Goal: Find specific page/section: Find specific page/section

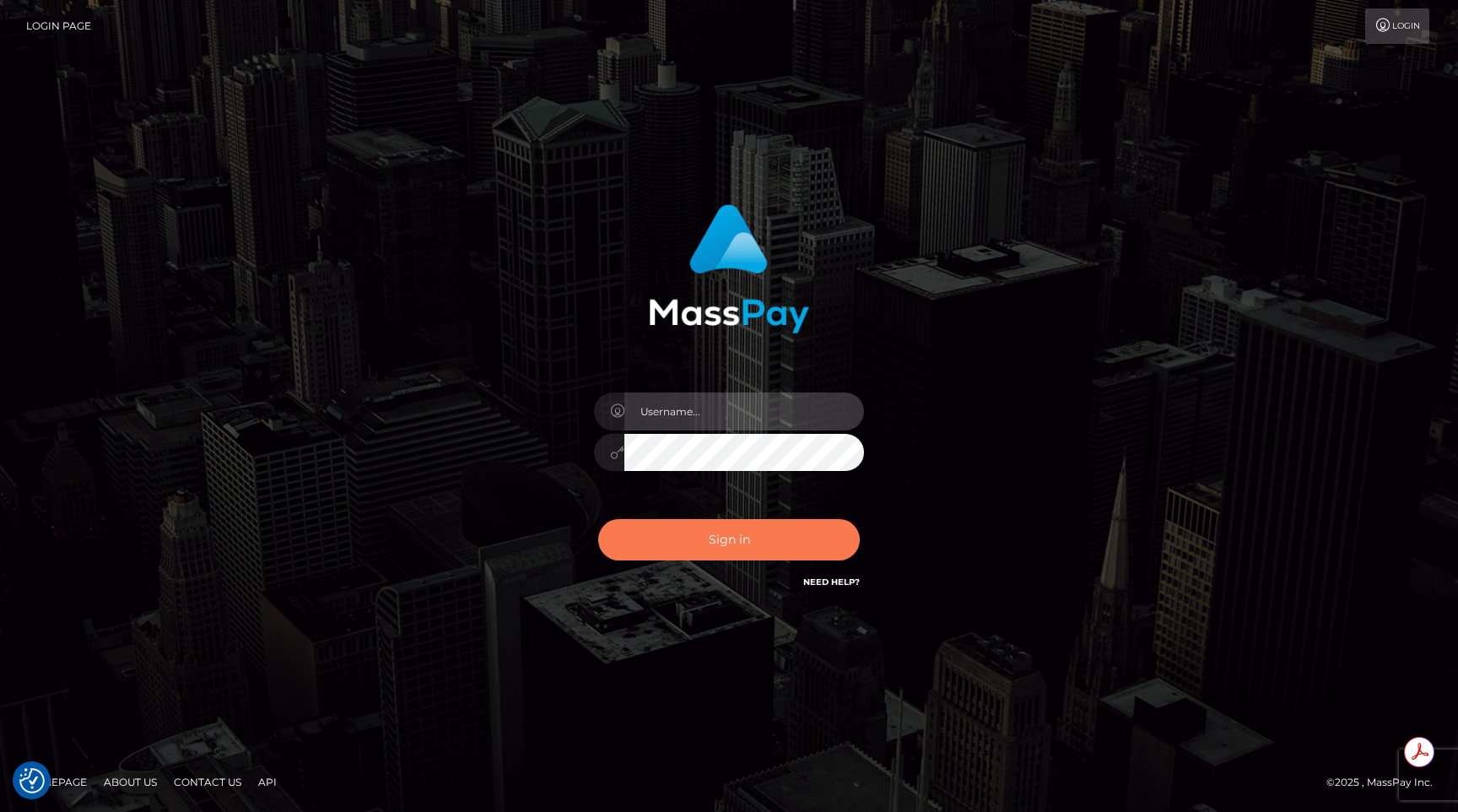
type input "egblue"
click at [726, 540] on button "Sign in" at bounding box center [729, 540] width 262 height 41
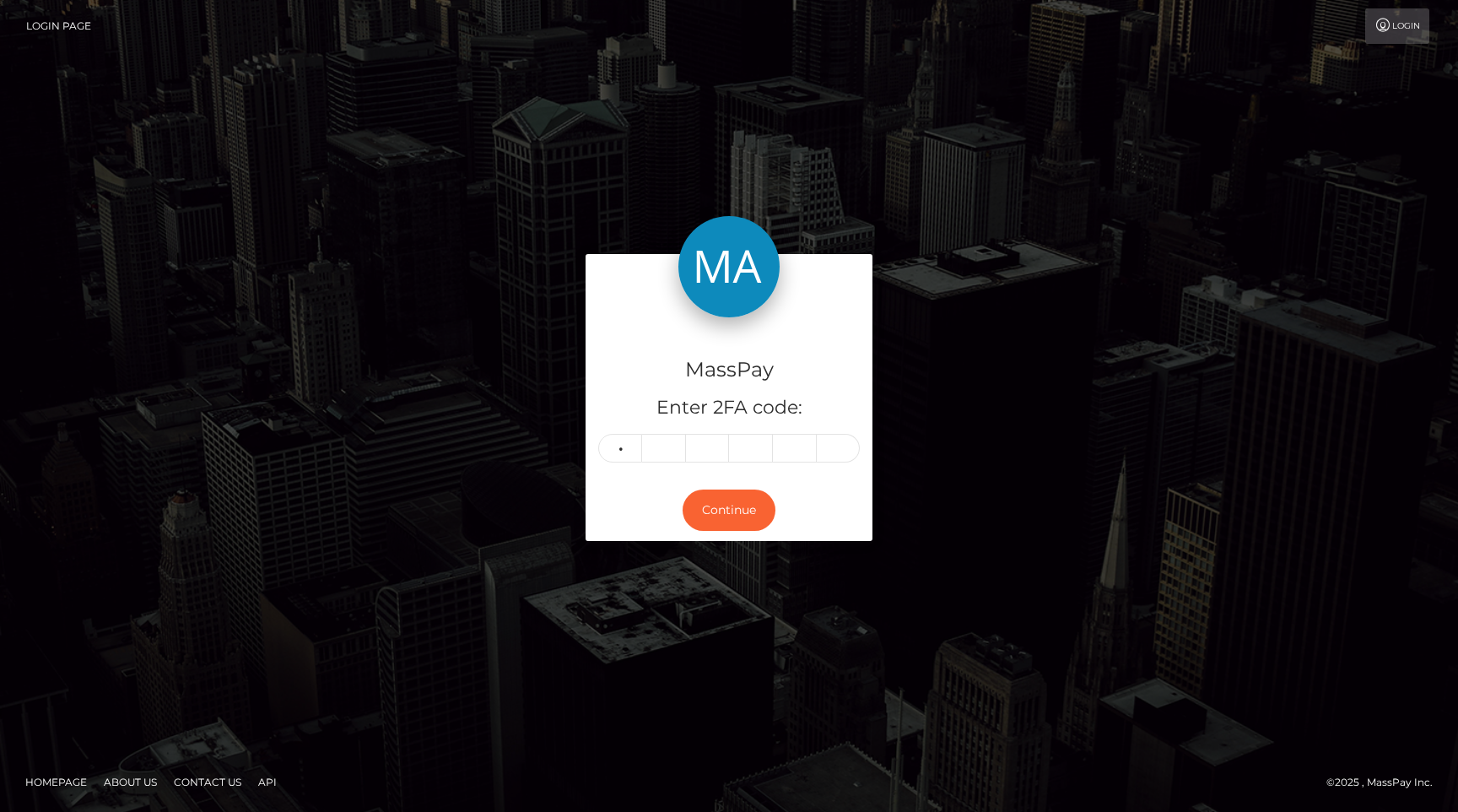
type input "3"
type input "9"
type input "3"
type input "5"
type input "9"
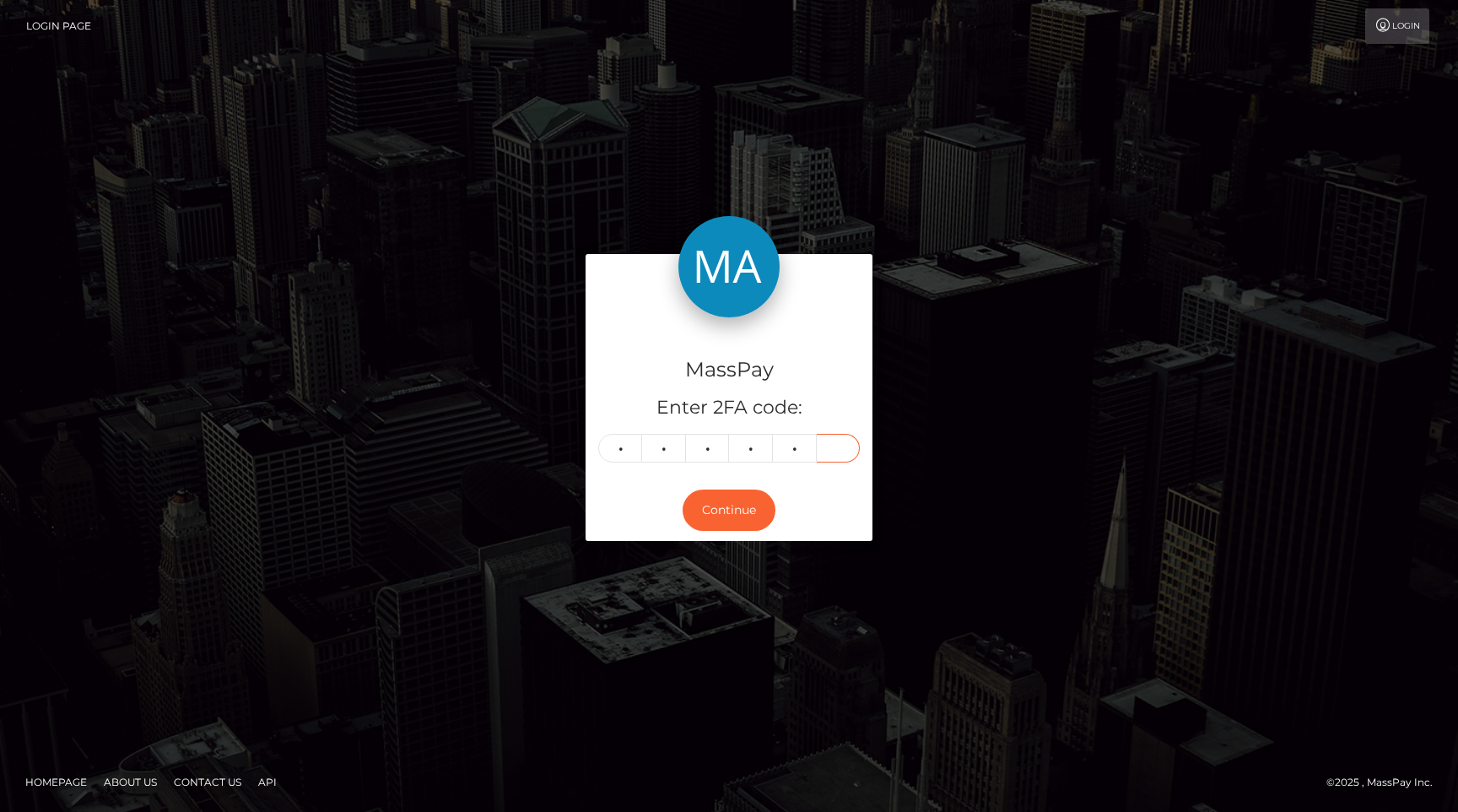
type input "8"
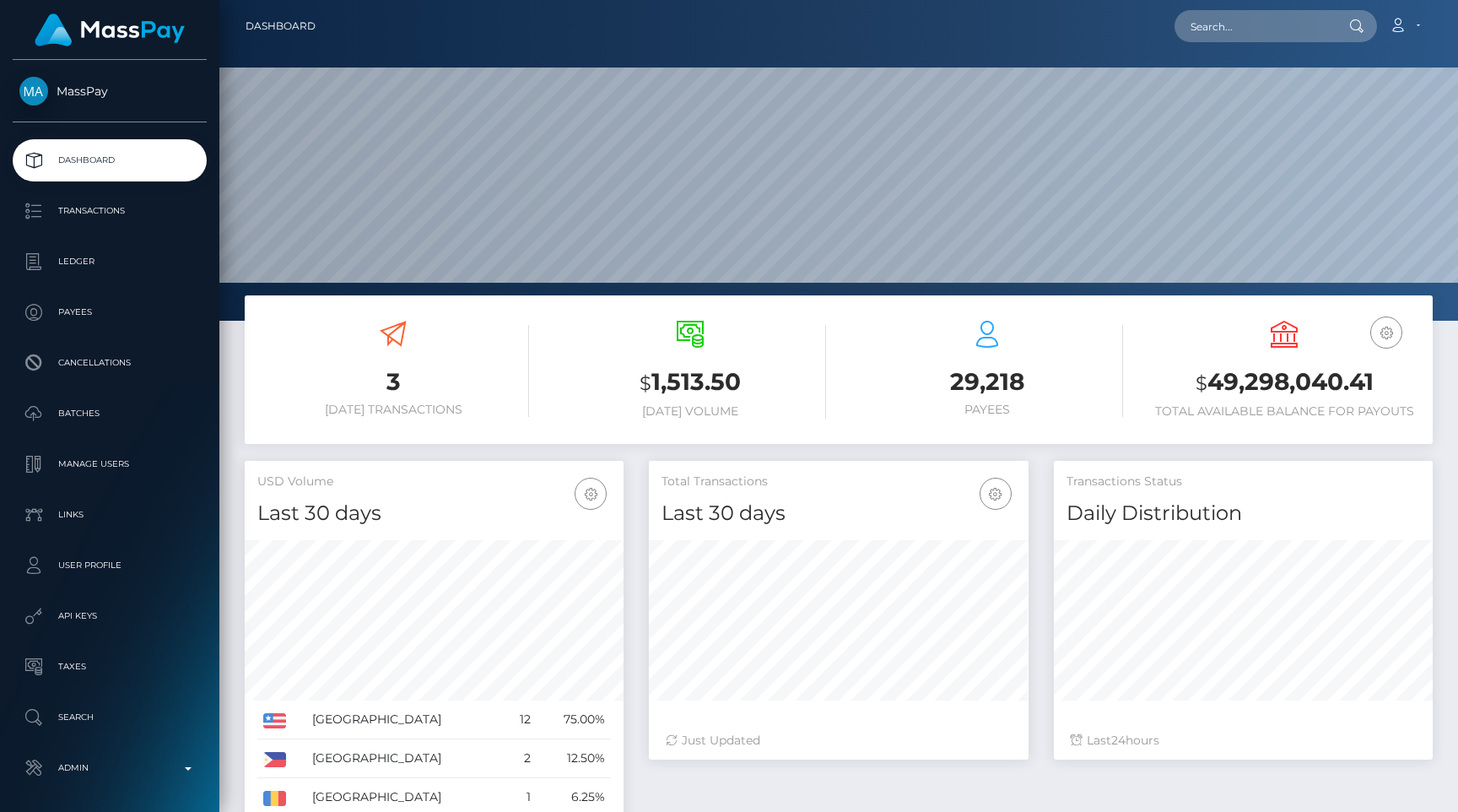
scroll to position [298, 379]
click at [70, 758] on p "Admin" at bounding box center [110, 767] width 180 height 25
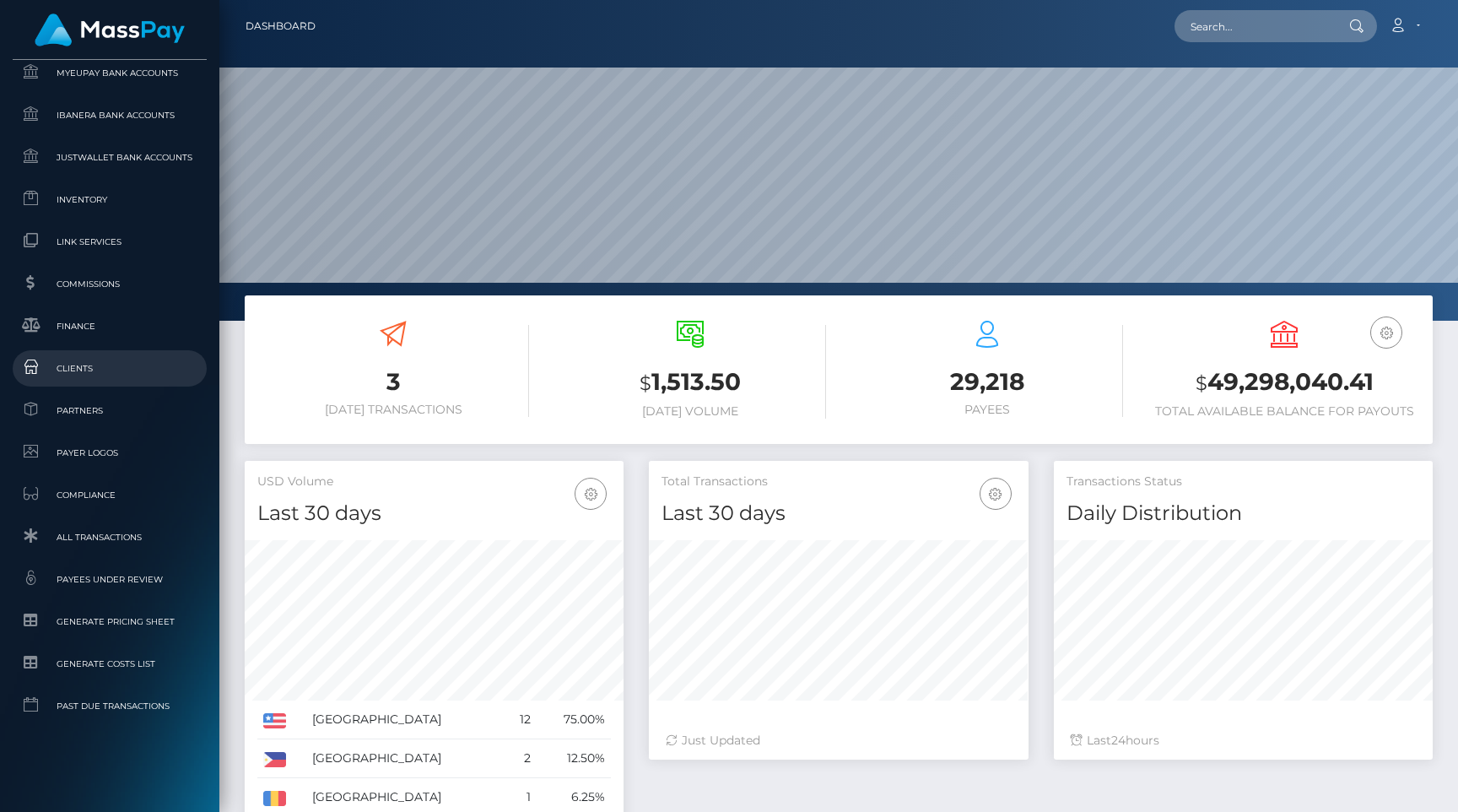
click at [94, 354] on link "Clients" at bounding box center [109, 368] width 194 height 37
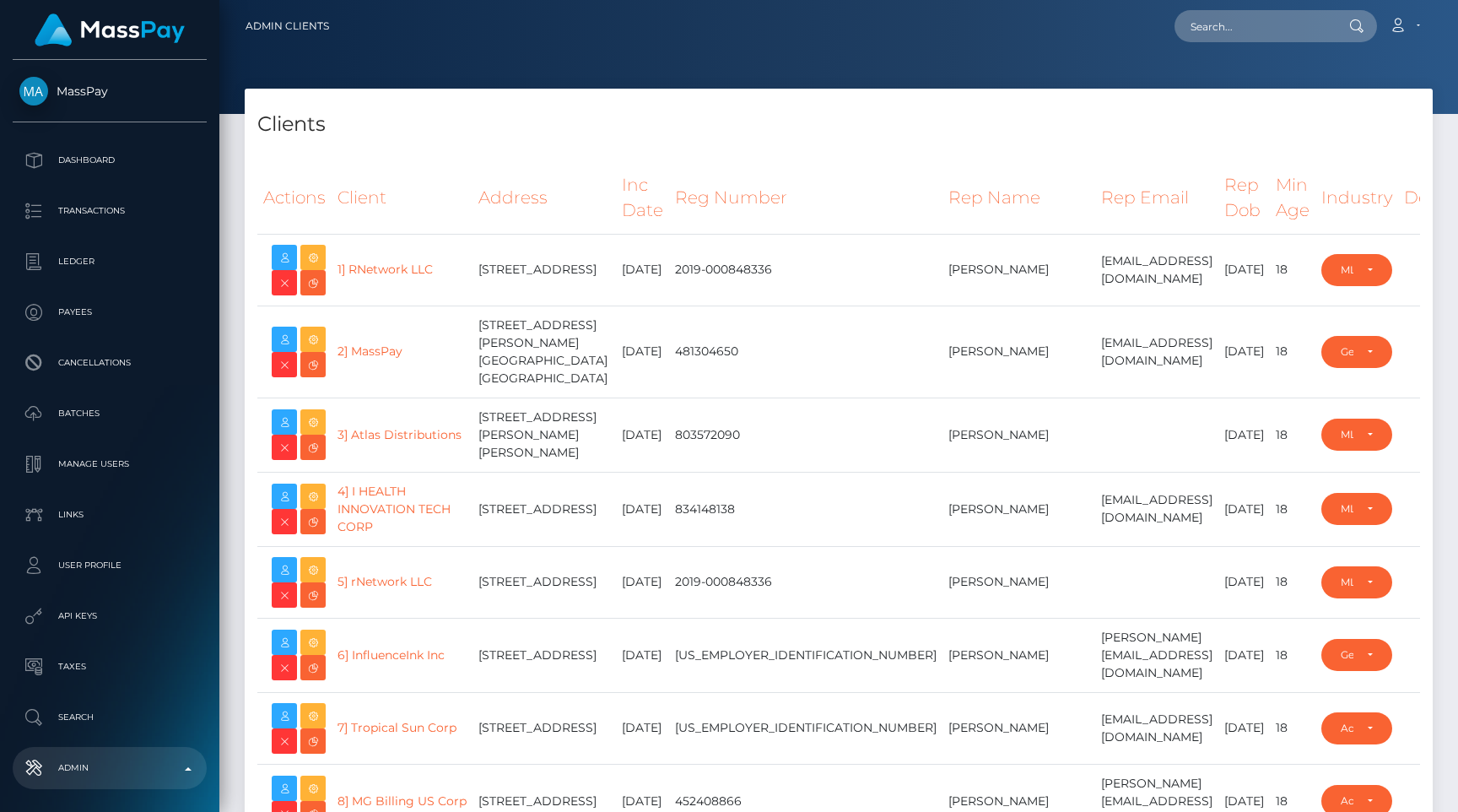
select select "223"
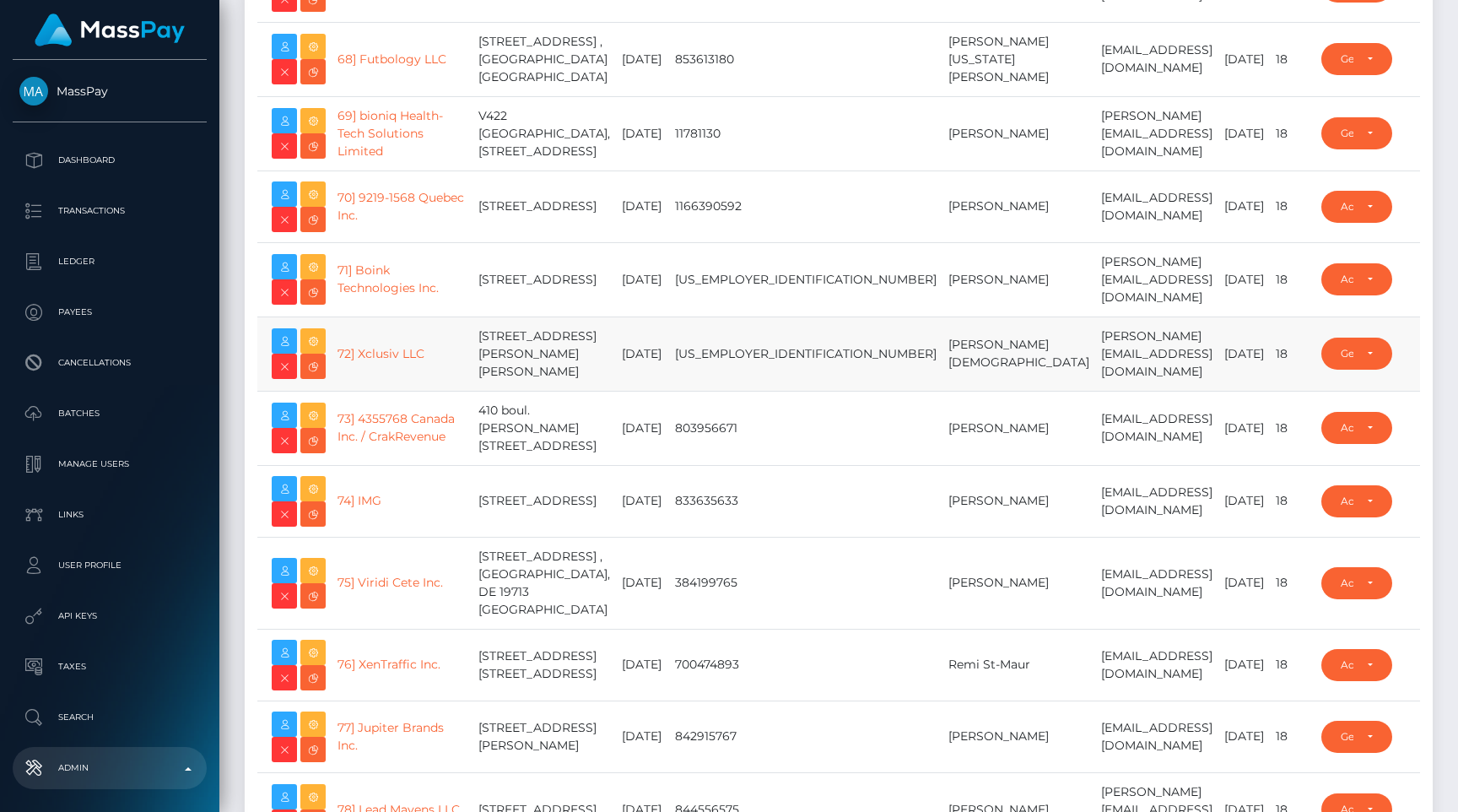
scroll to position [27768, 0]
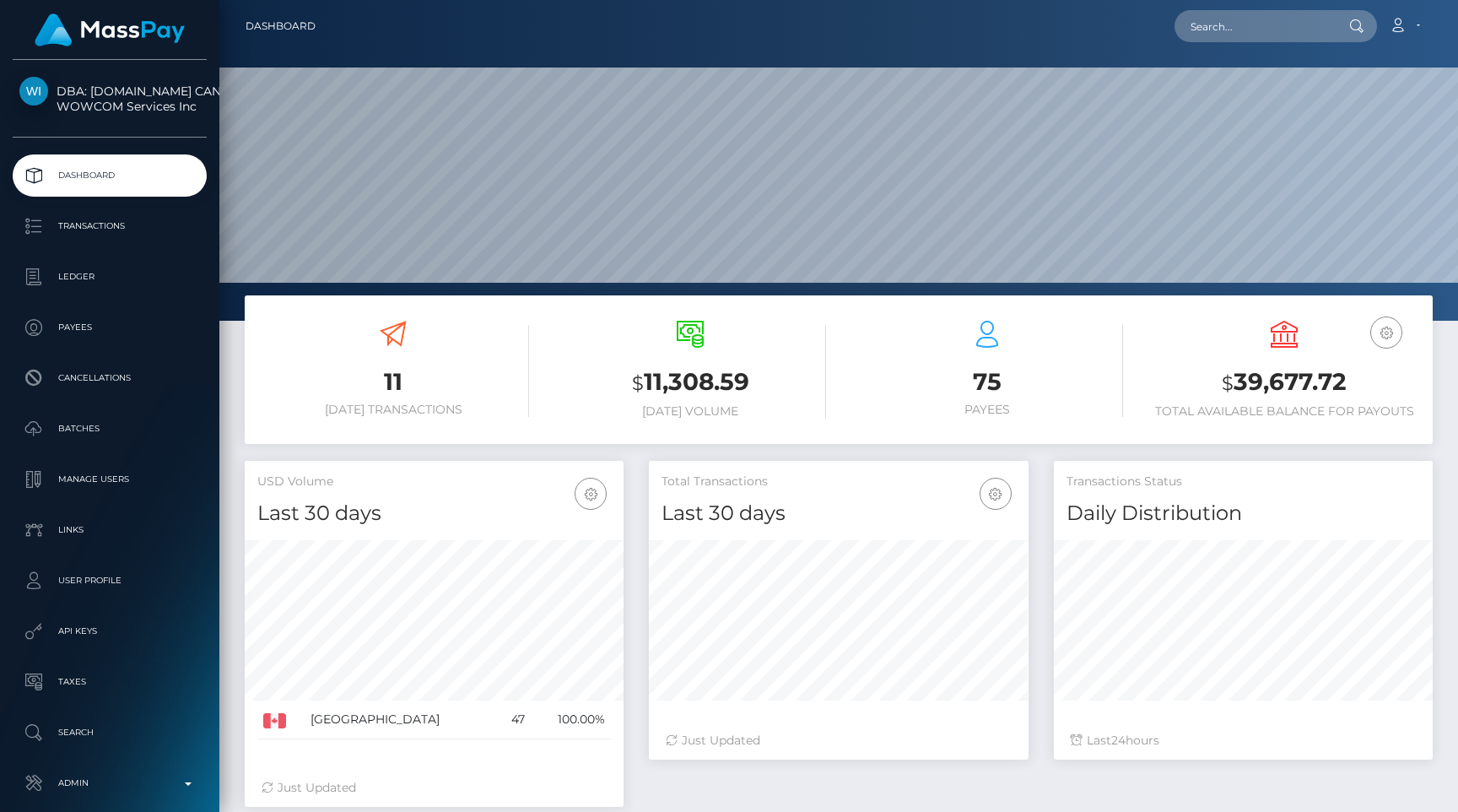
scroll to position [298, 379]
click at [122, 630] on p "API Keys" at bounding box center [110, 631] width 180 height 25
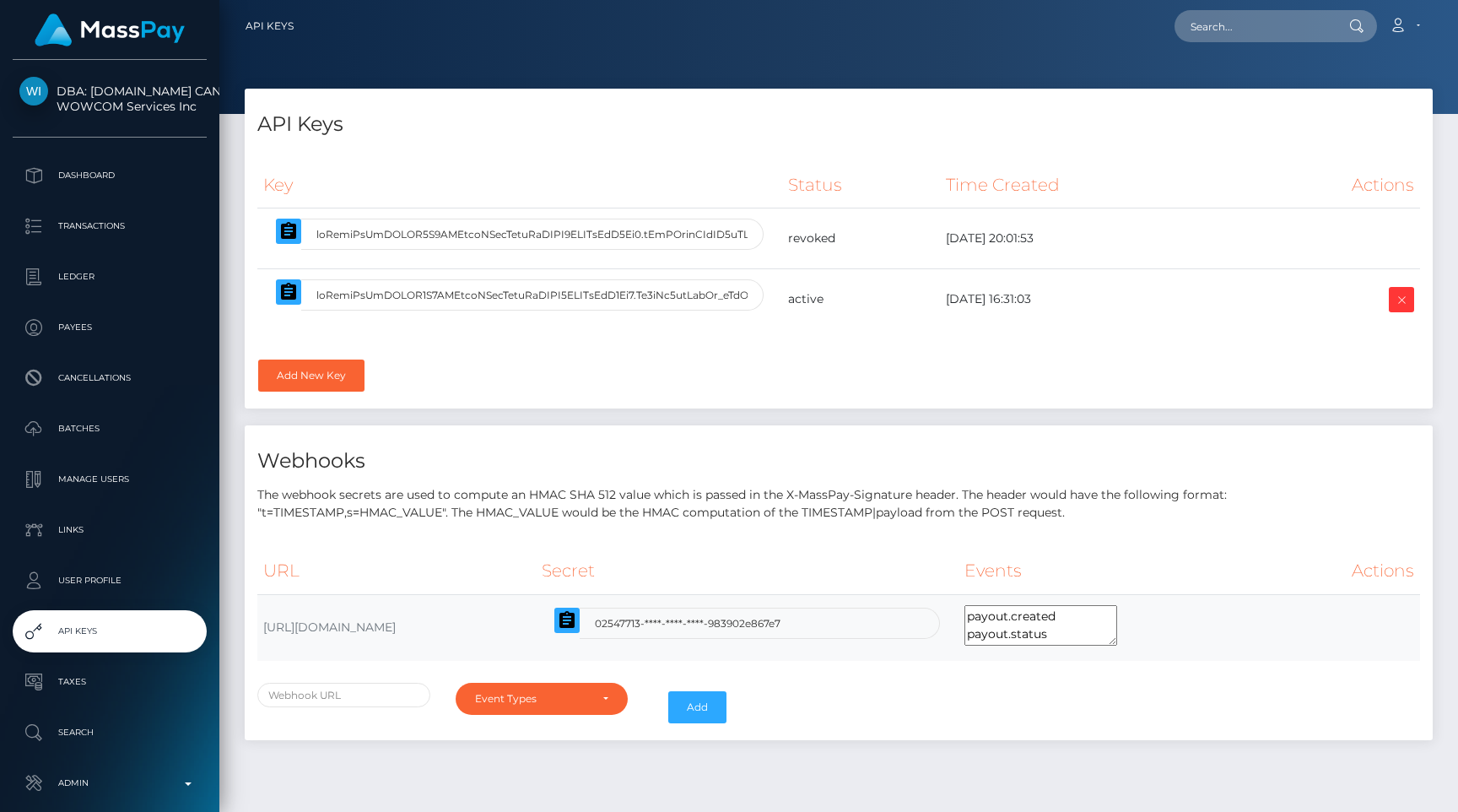
select select
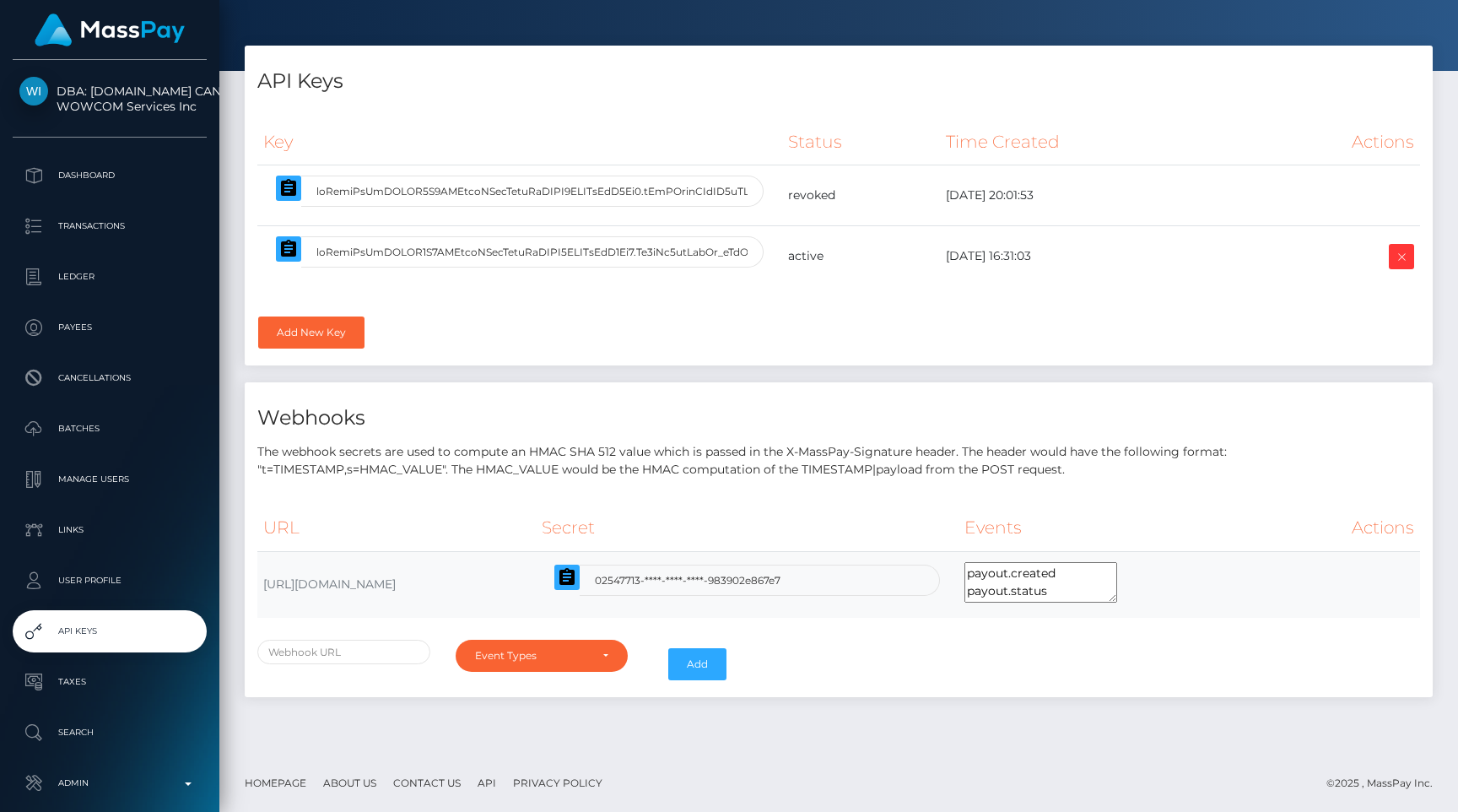
click at [1302, 642] on div "user.created user.status payout.created payout.status payout_reversal.created p…" at bounding box center [839, 664] width 1188 height 49
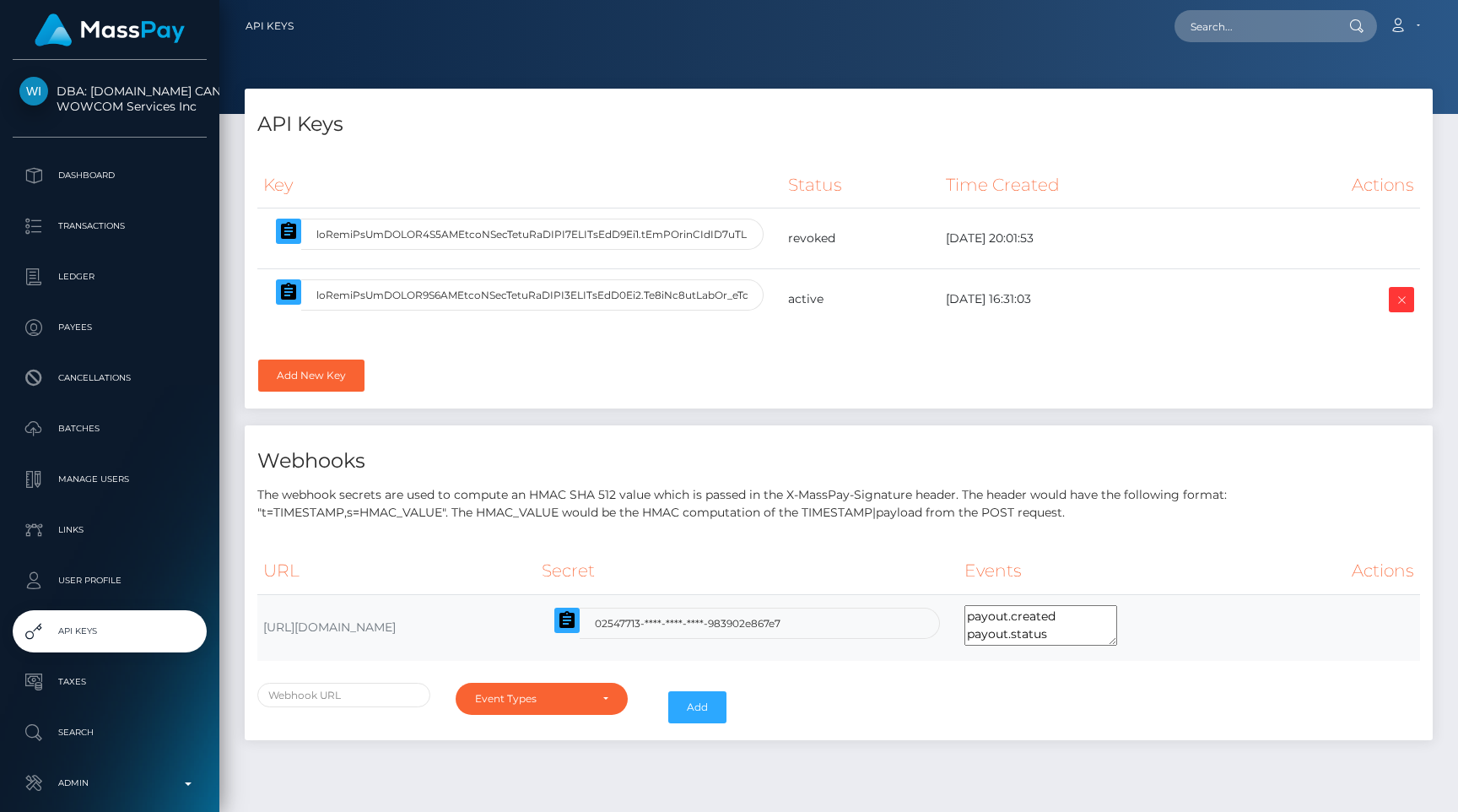
select select
click at [1282, 21] on input "text" at bounding box center [1254, 26] width 159 height 32
paste input "[EMAIL_ADDRESS][DOMAIN_NAME]"
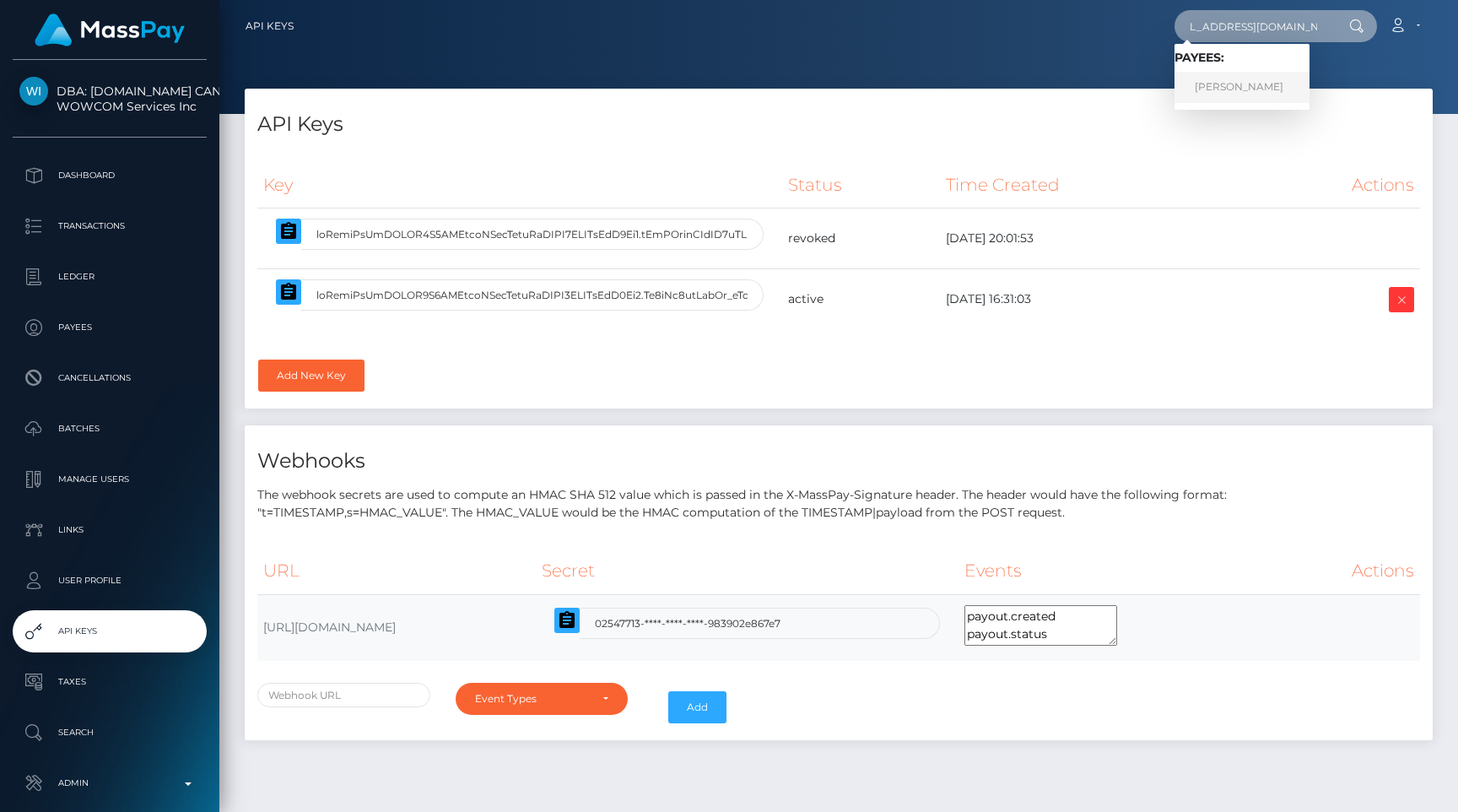
type input "[EMAIL_ADDRESS][DOMAIN_NAME]"
click at [1253, 79] on link "ASLIDDIN SOHIBOV" at bounding box center [1242, 87] width 135 height 31
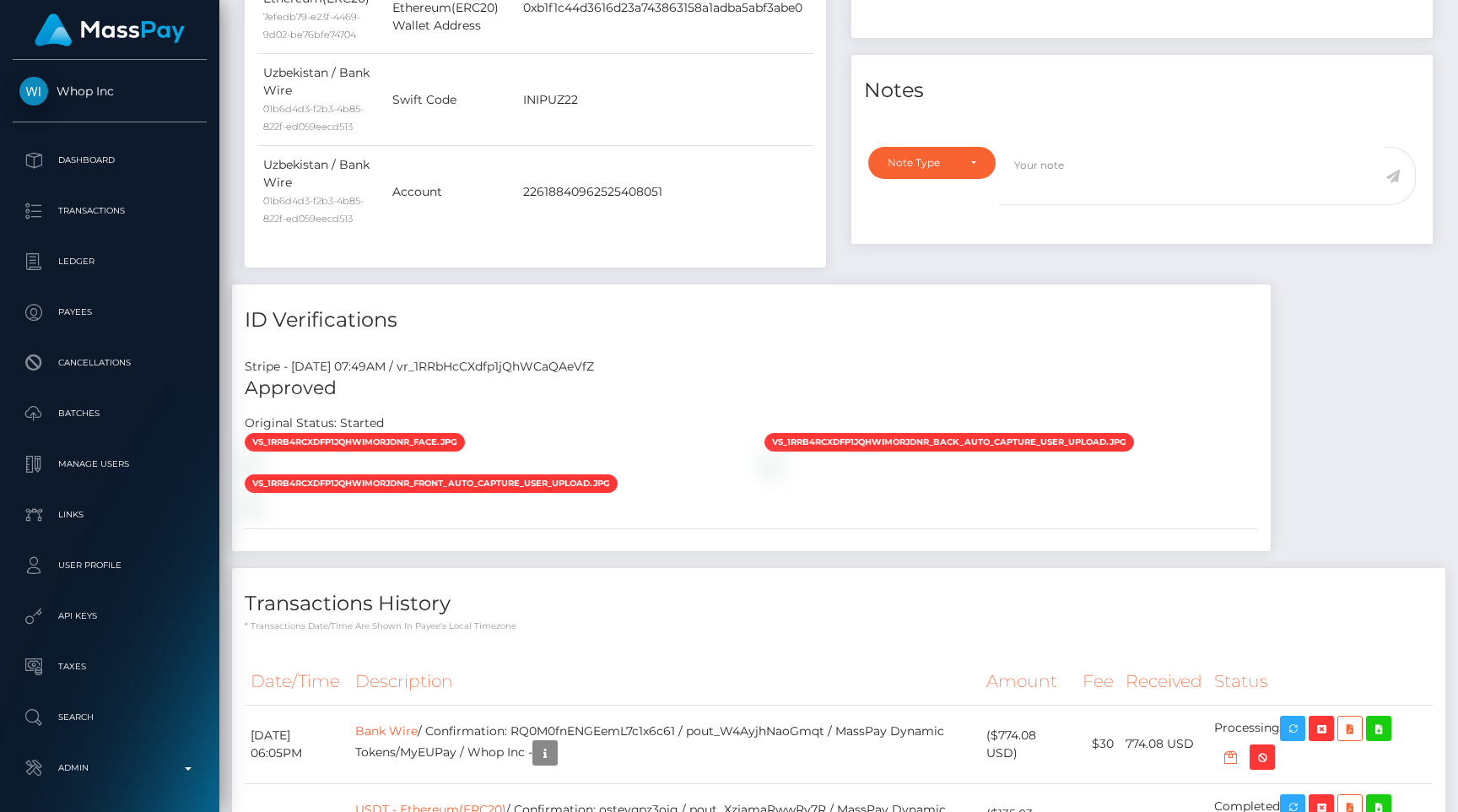
scroll to position [203, 379]
click at [588, 357] on div "Stripe - [DATE] 07:49AM / vr_1RRbHcCXdfp1jQhWCaQAeVfZ" at bounding box center [751, 366] width 1039 height 18
copy div "vr_1RRbHcCXdfp1jQhWCaQAeVfZ"
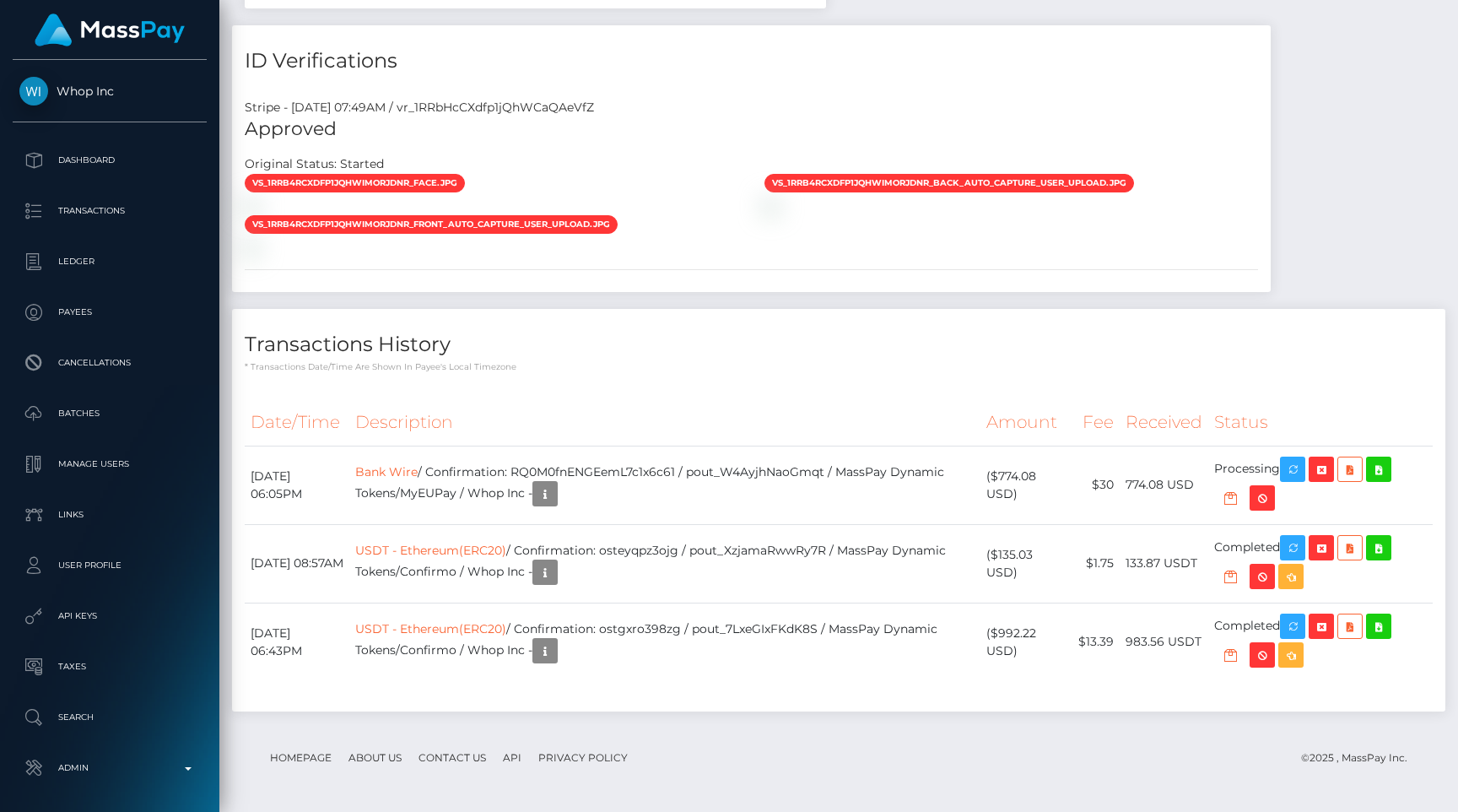
scroll to position [203, 379]
click at [960, 255] on div "vs_1RRb4rCXdfp1jQhWIMORJdNR_face.jpg" at bounding box center [751, 214] width 1039 height 83
